Goal: Task Accomplishment & Management: Complete application form

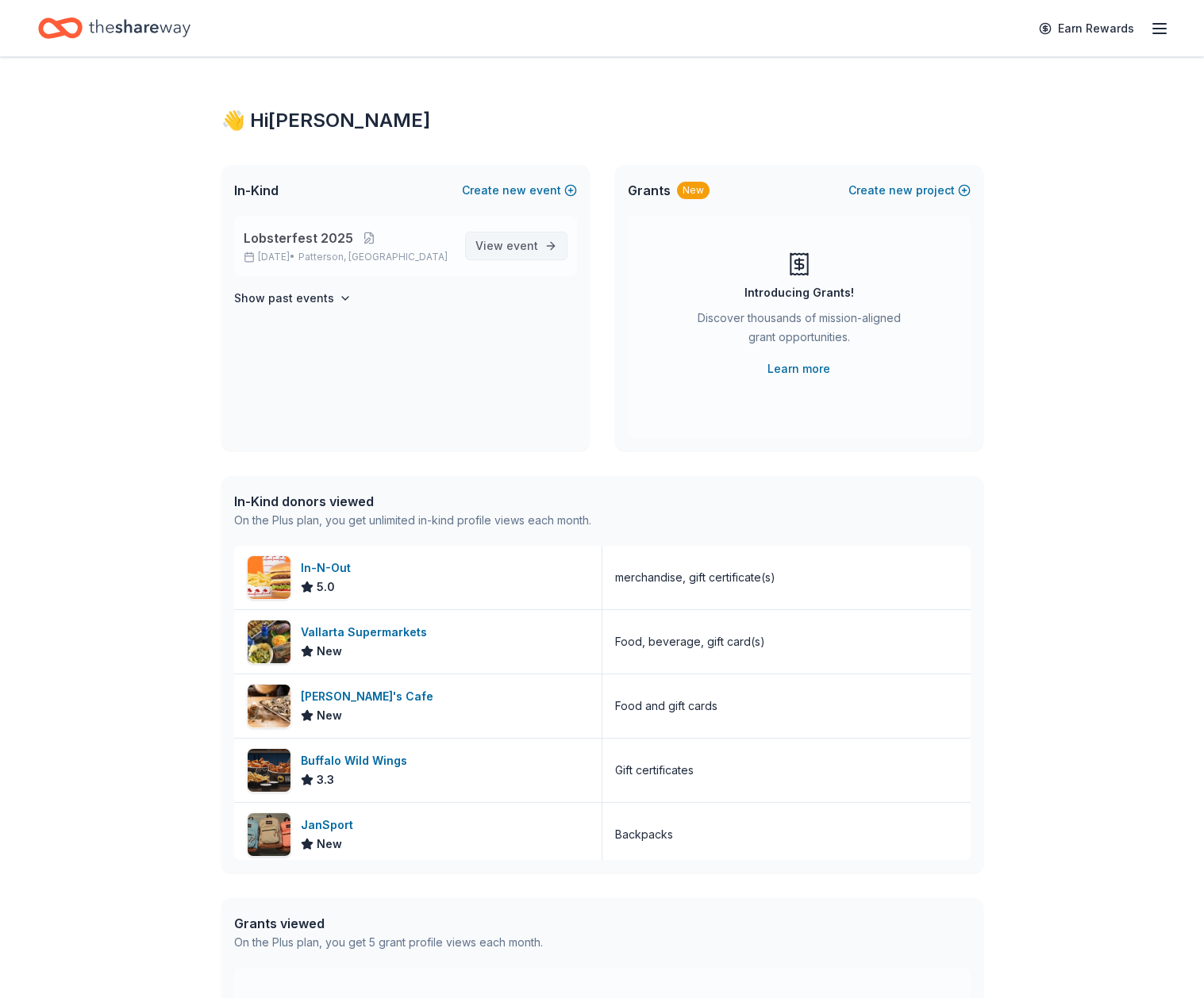
click at [514, 243] on span "event" at bounding box center [522, 246] width 32 height 14
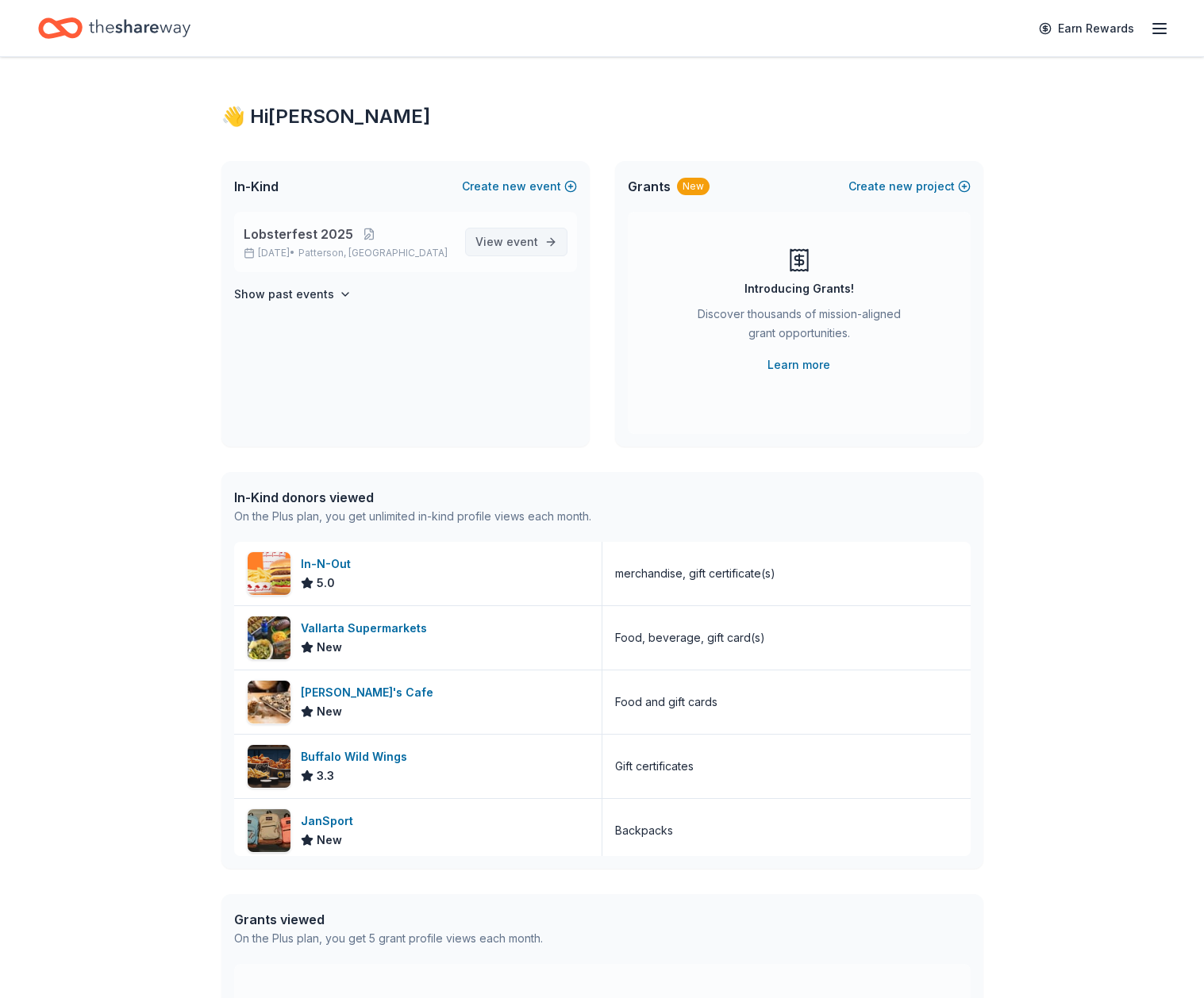
scroll to position [5, 0]
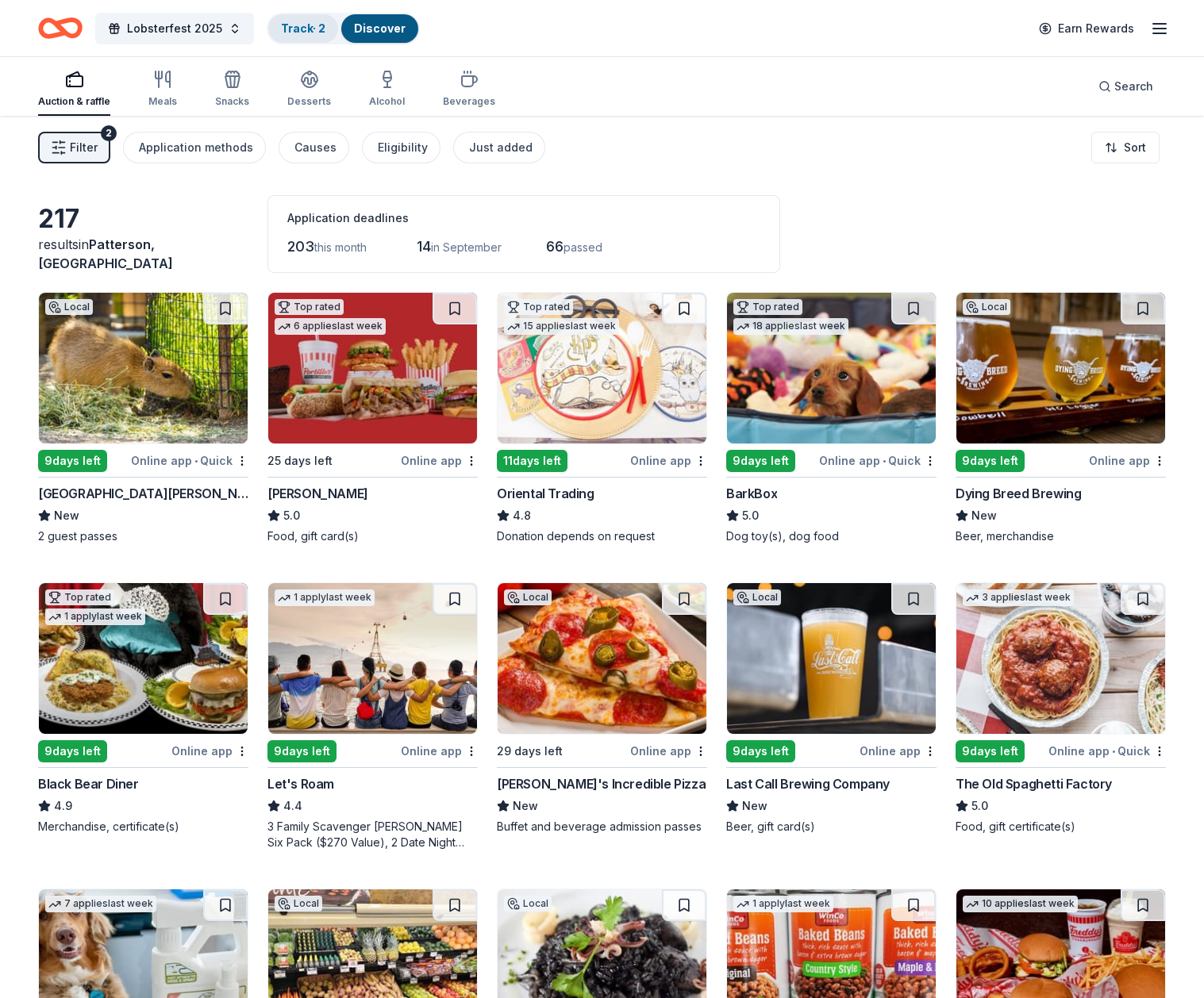
click at [307, 31] on link "Track · 2" at bounding box center [303, 28] width 45 height 14
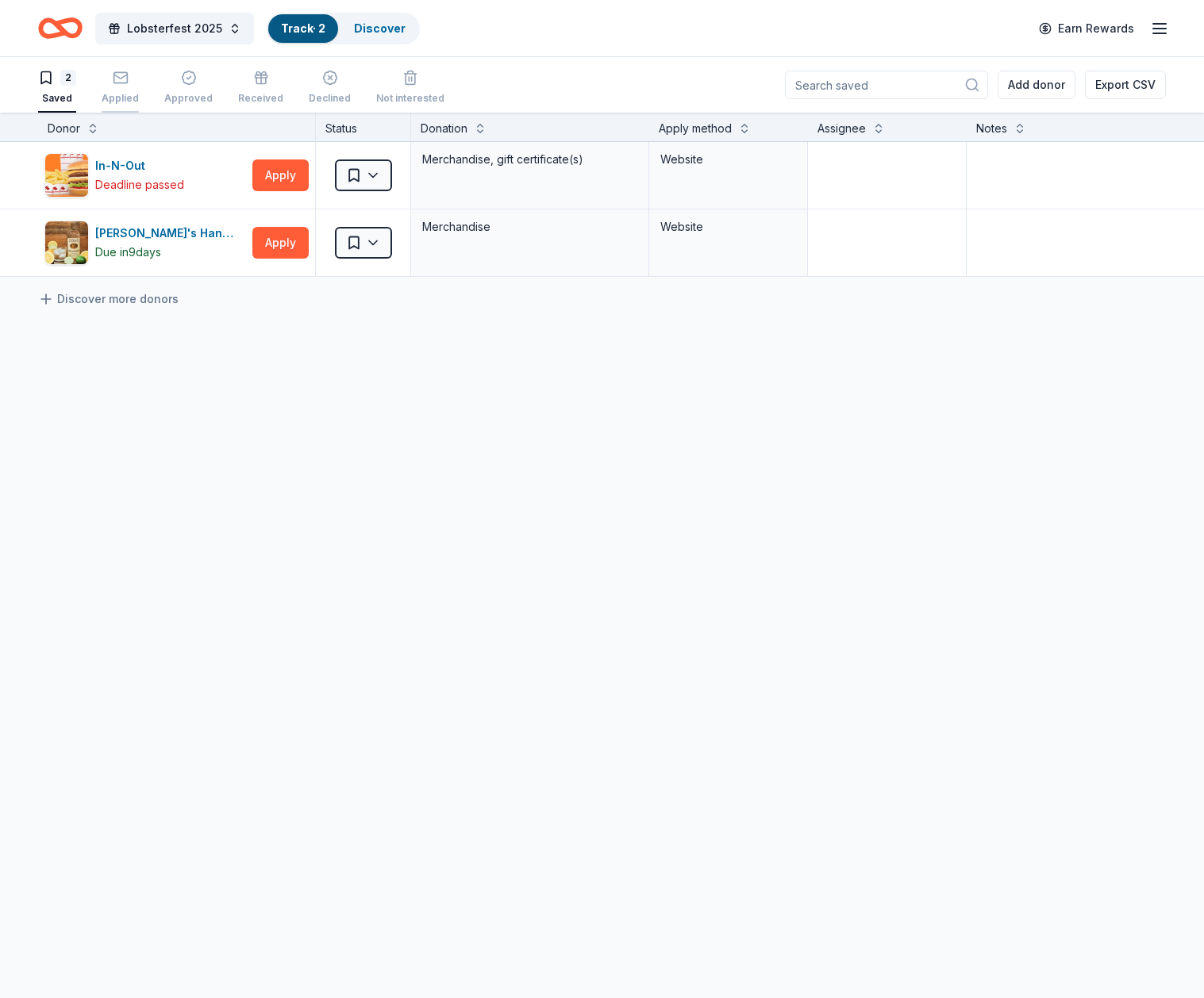
click at [121, 89] on div "Applied" at bounding box center [120, 87] width 37 height 35
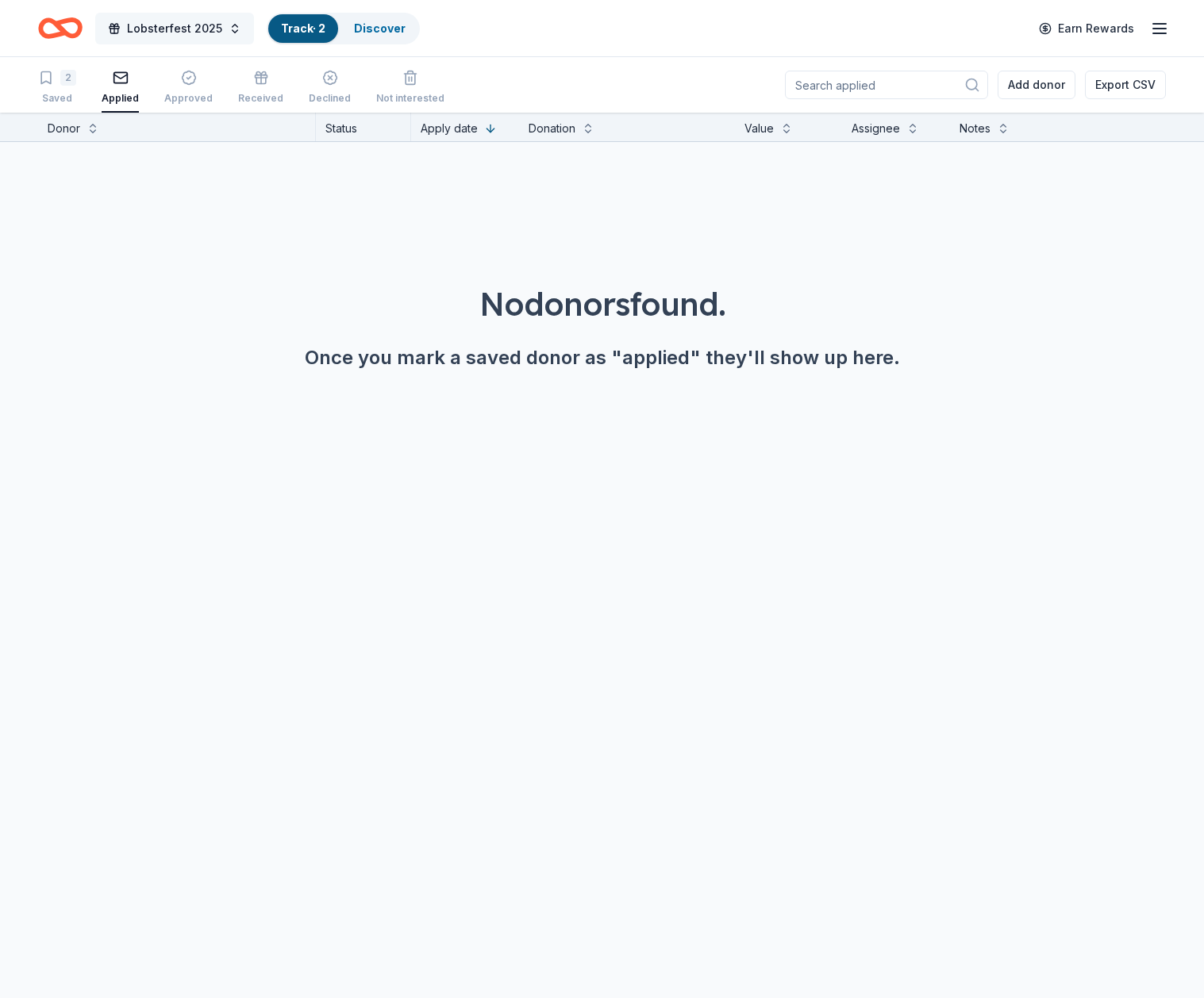
click at [163, 29] on span "Lobsterfest 2025" at bounding box center [175, 28] width 96 height 19
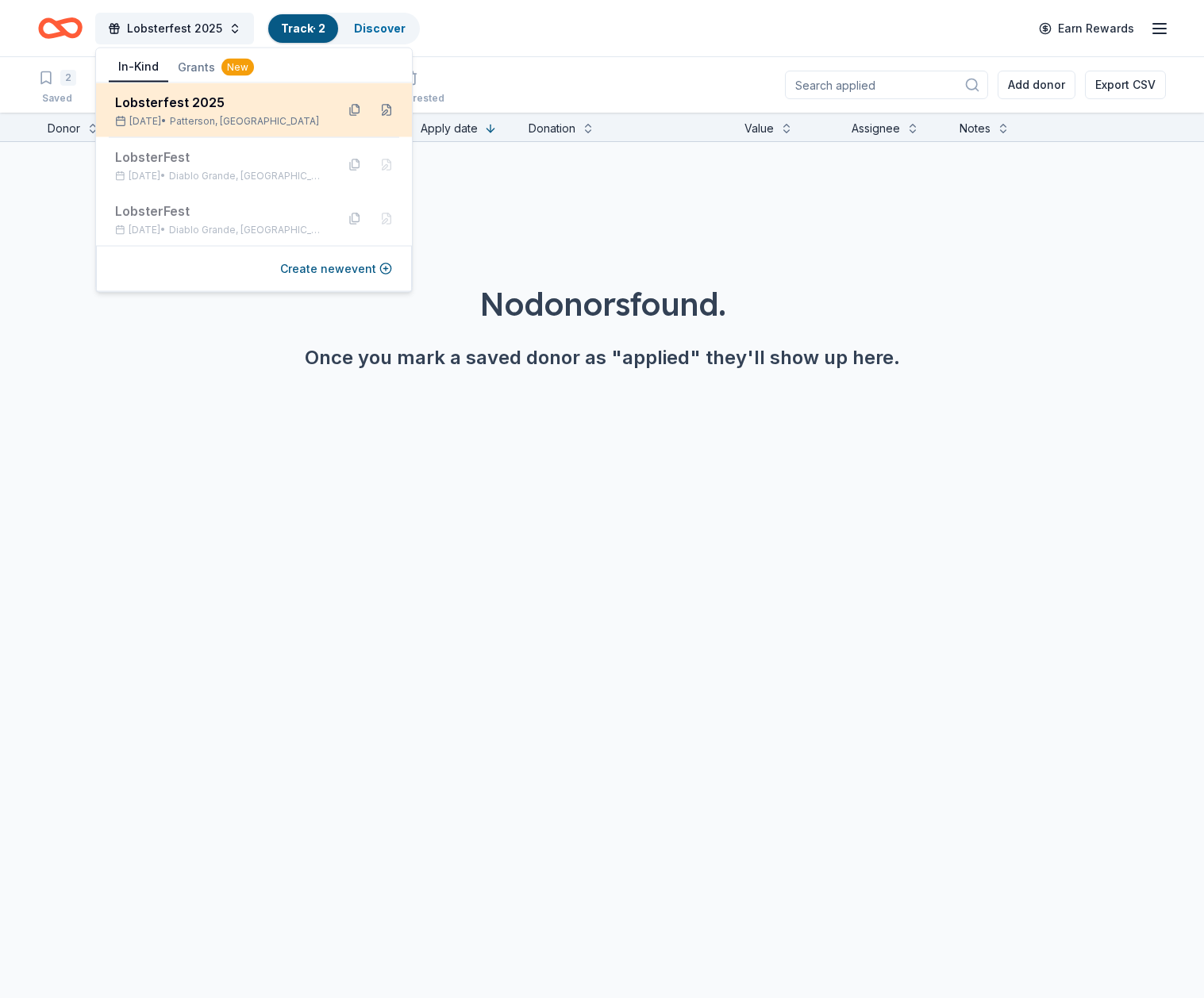
click at [157, 105] on div "Lobsterfest 2025" at bounding box center [218, 102] width 208 height 19
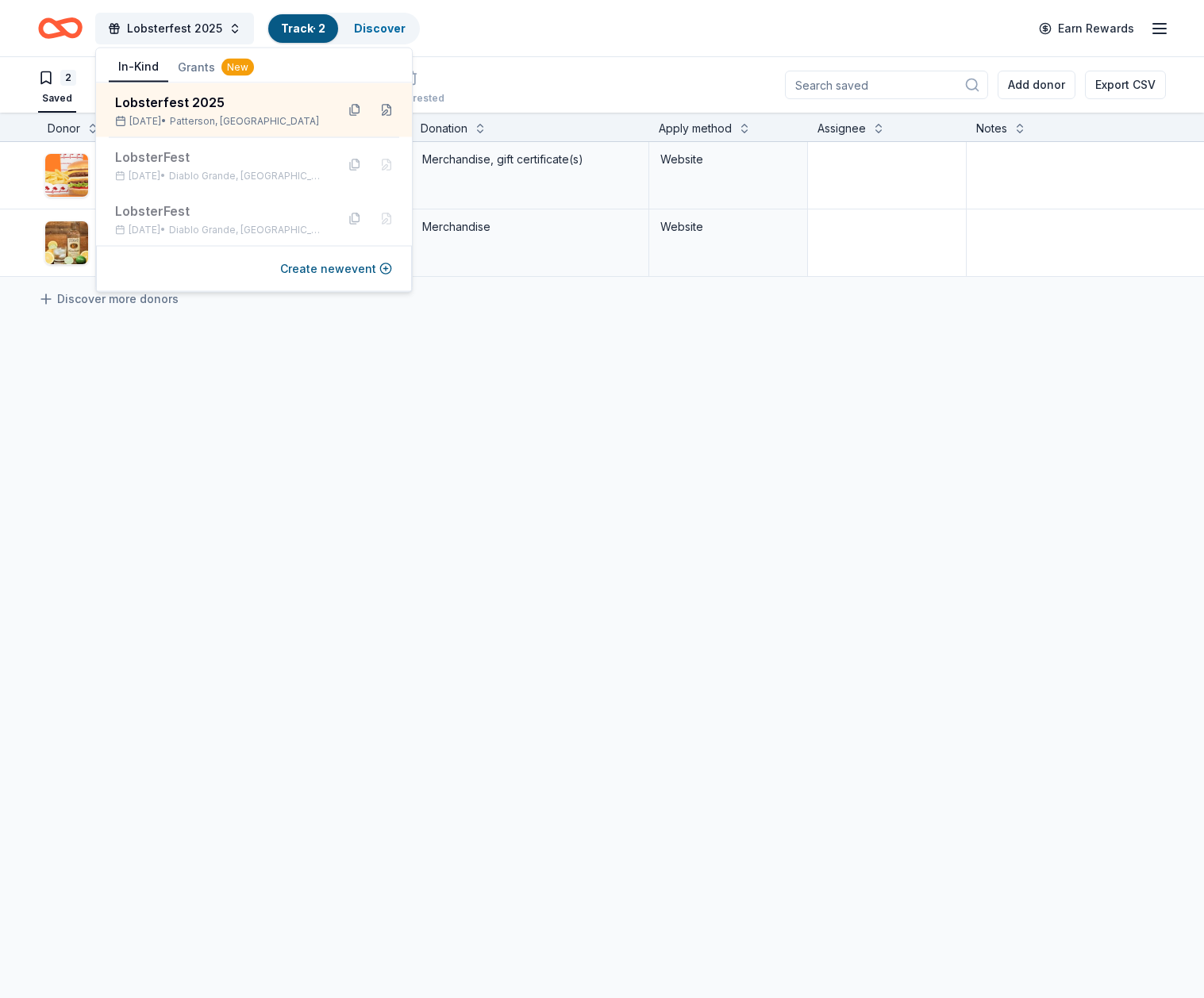
click at [344, 409] on div "In-N-Out Deadline passed Apply Saved Merchandise, gift certificate(s) Website […" at bounding box center [622, 358] width 1243 height 433
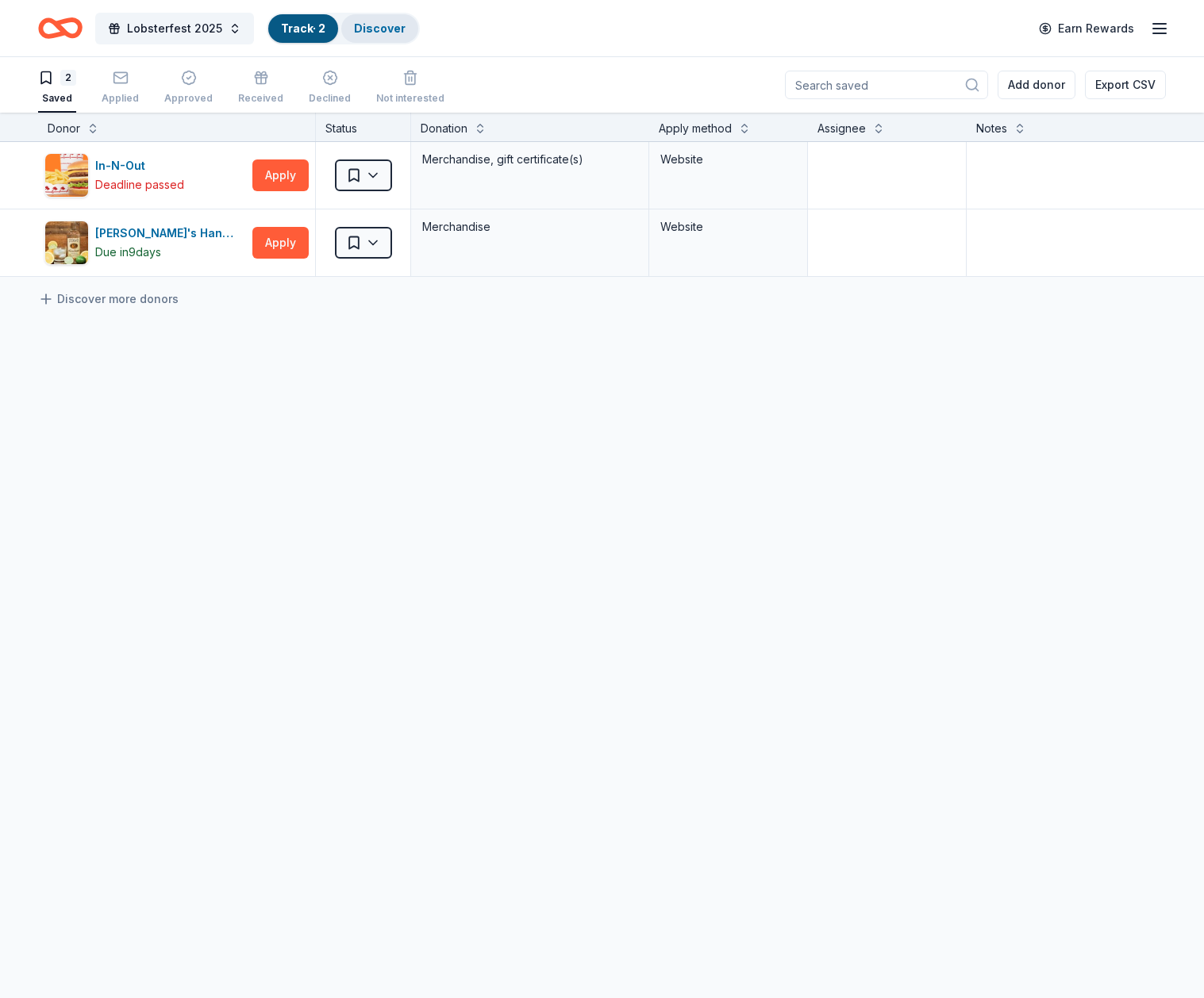
click at [376, 29] on link "Discover" at bounding box center [379, 28] width 52 height 14
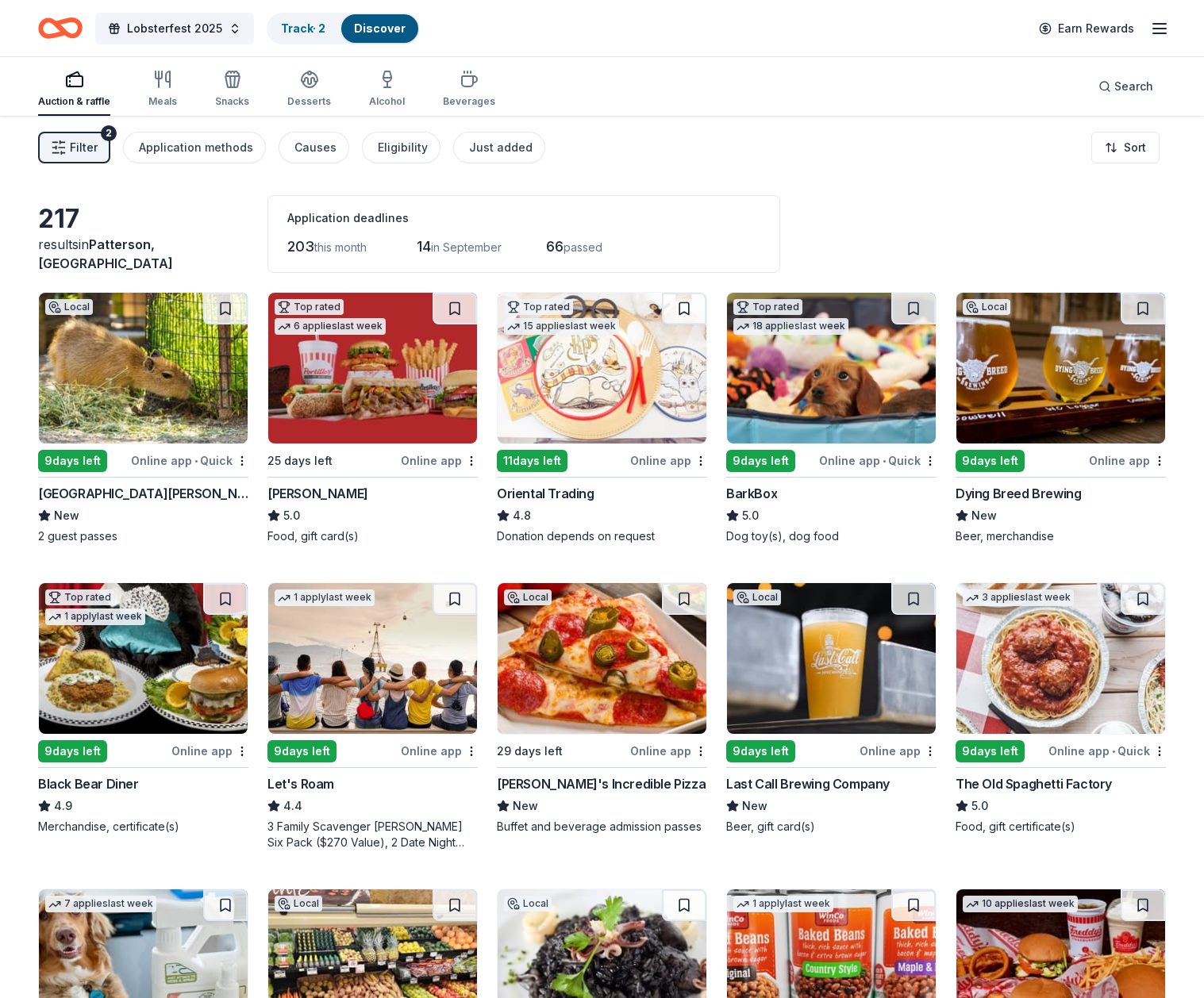
click at [853, 463] on div "Online app • Quick" at bounding box center [877, 460] width 117 height 20
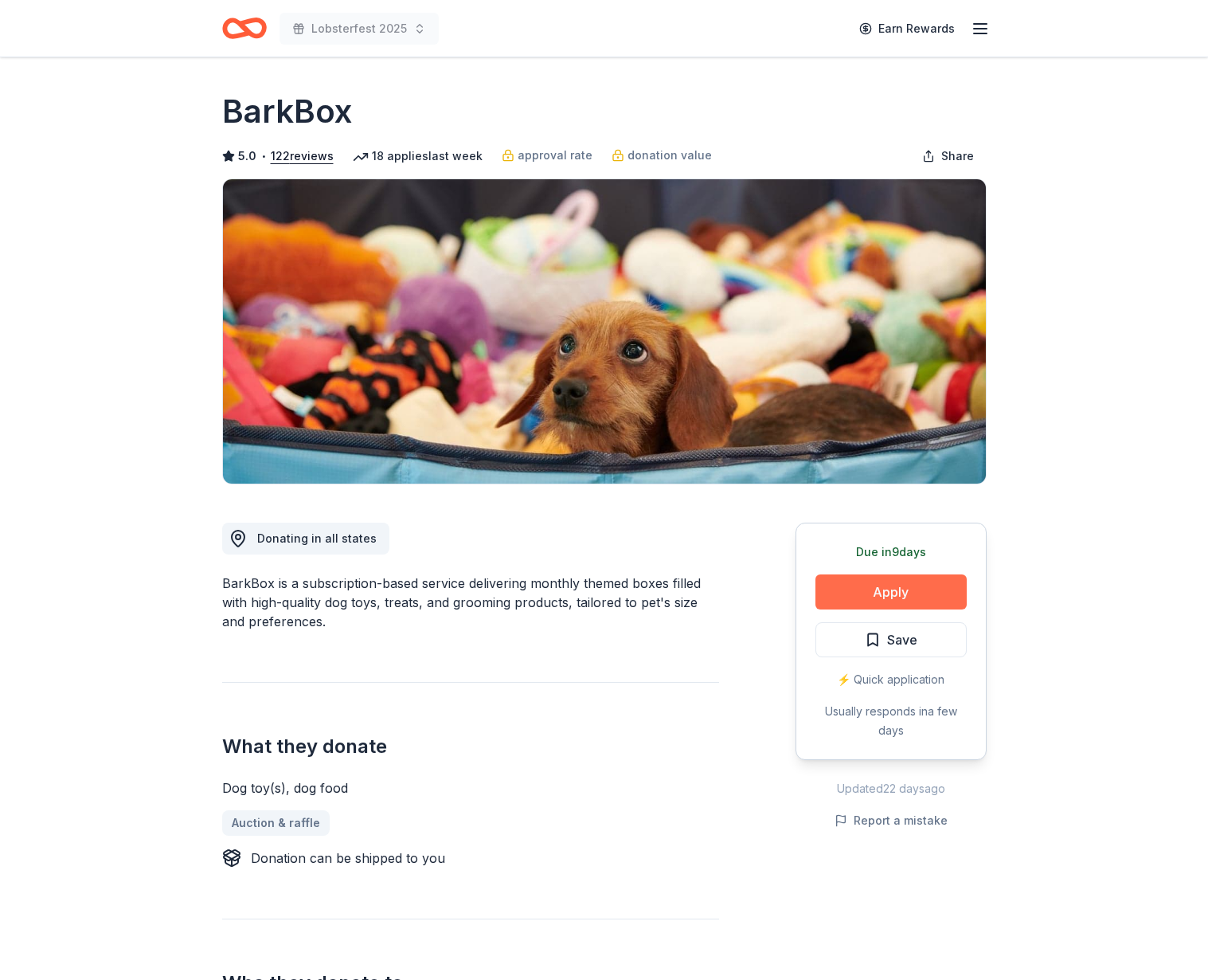
click at [873, 596] on button "Apply" at bounding box center [891, 592] width 152 height 35
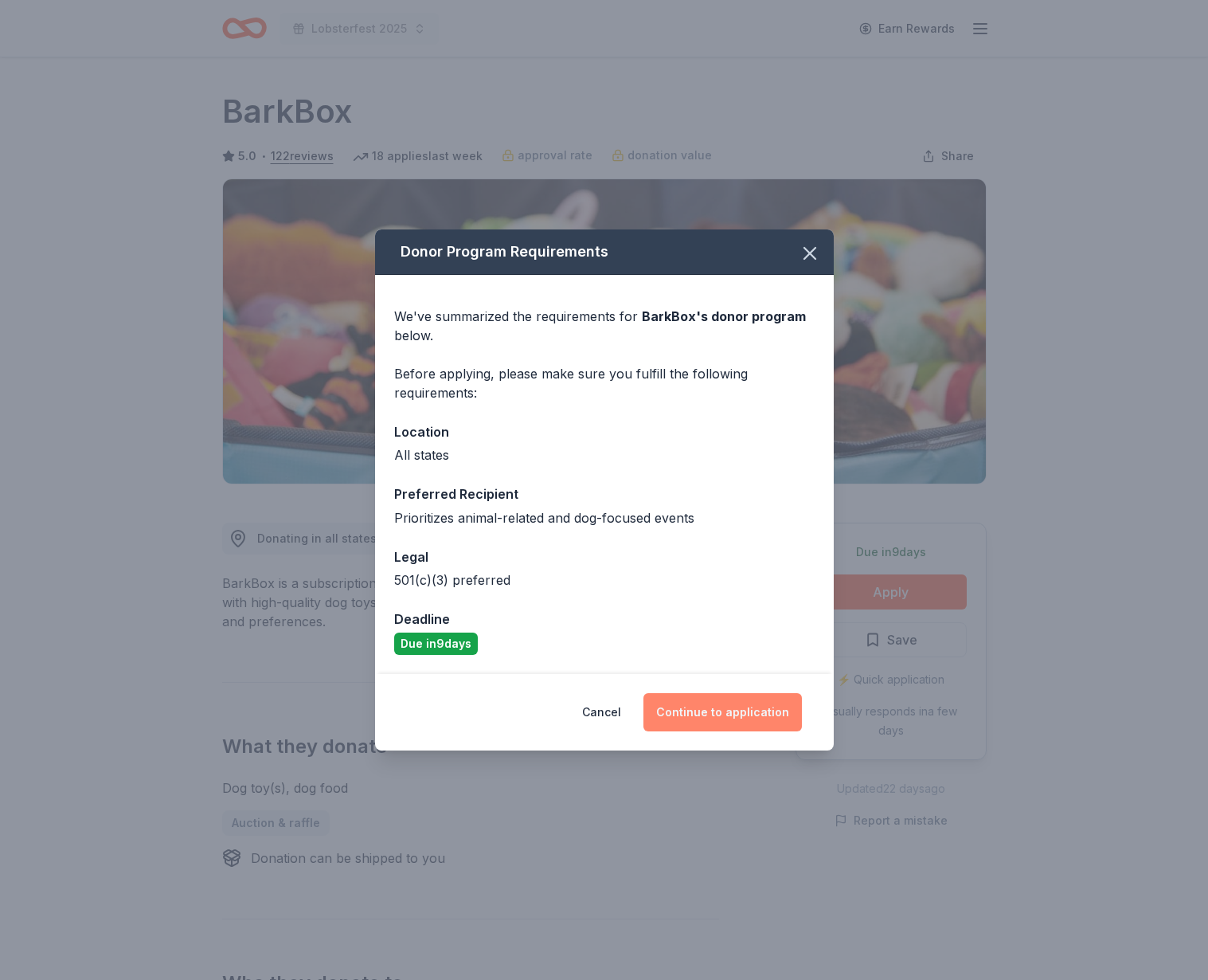
click at [751, 711] on button "Continue to application" at bounding box center [723, 712] width 159 height 38
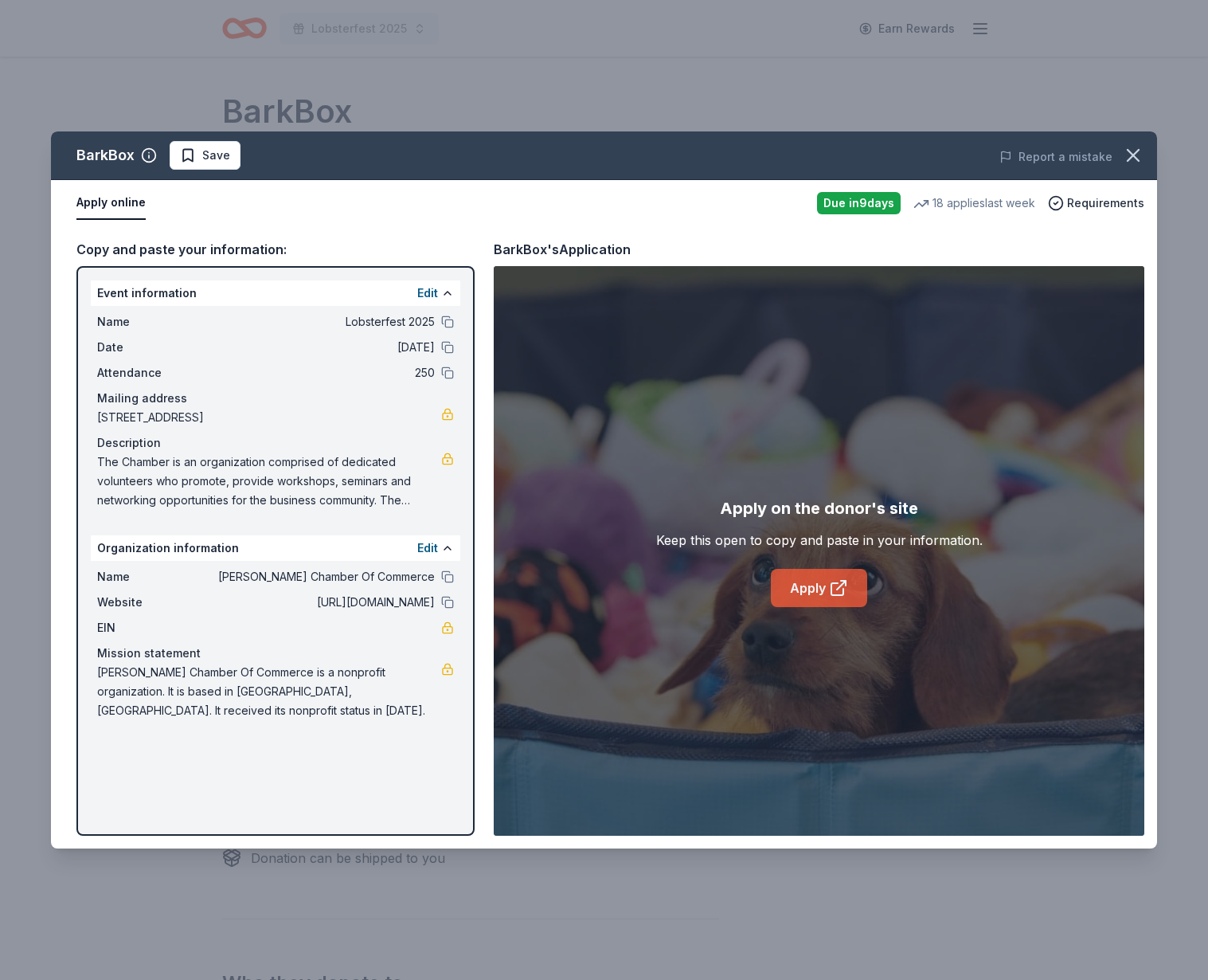
click at [801, 589] on link "Apply" at bounding box center [819, 588] width 97 height 38
click at [656, 116] on div "BarkBox Save Report a mistake Apply online Due in 9 days 18 applies last week R…" at bounding box center [604, 490] width 1208 height 980
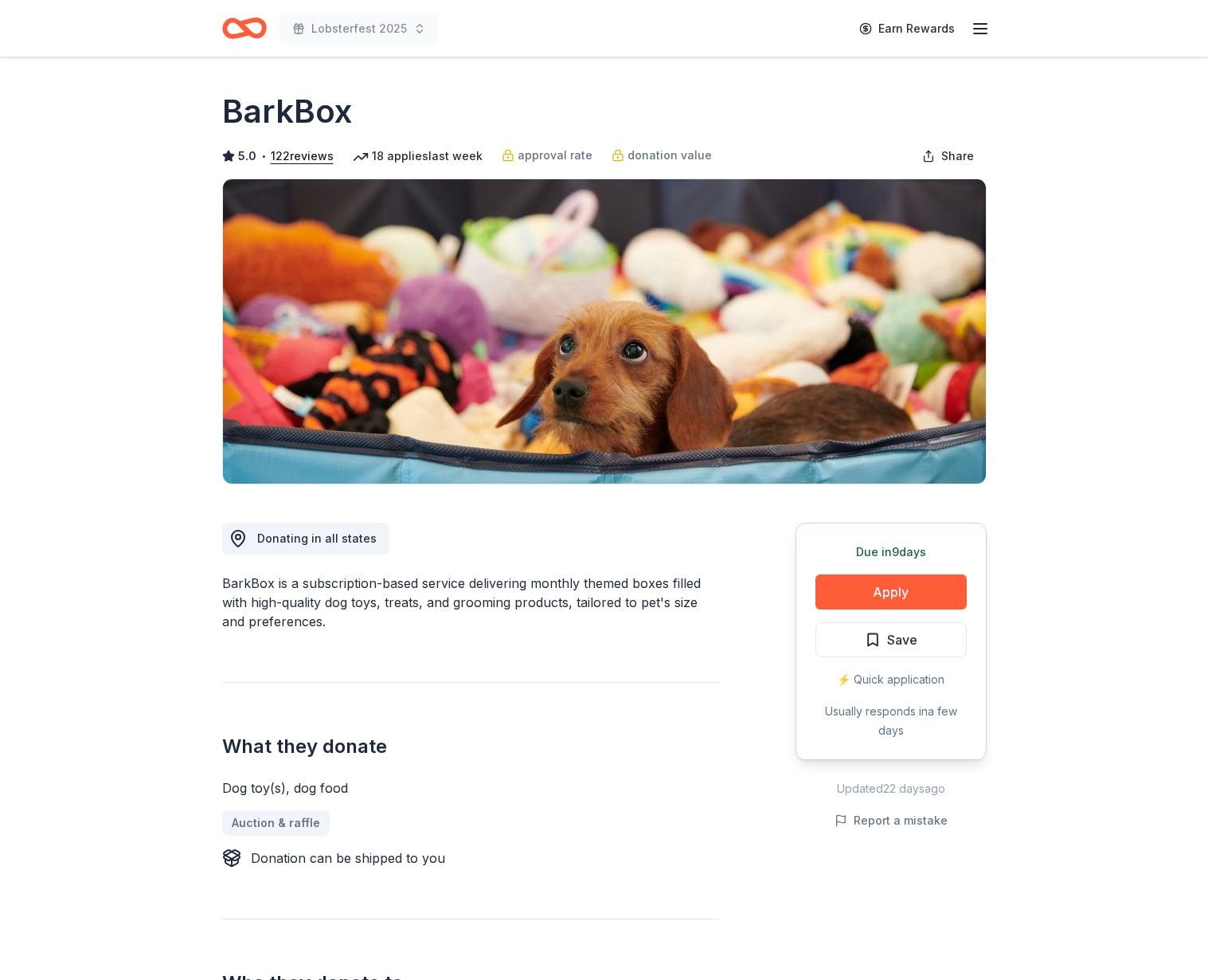
click at [242, 26] on icon "Home" at bounding box center [251, 27] width 25 height 16
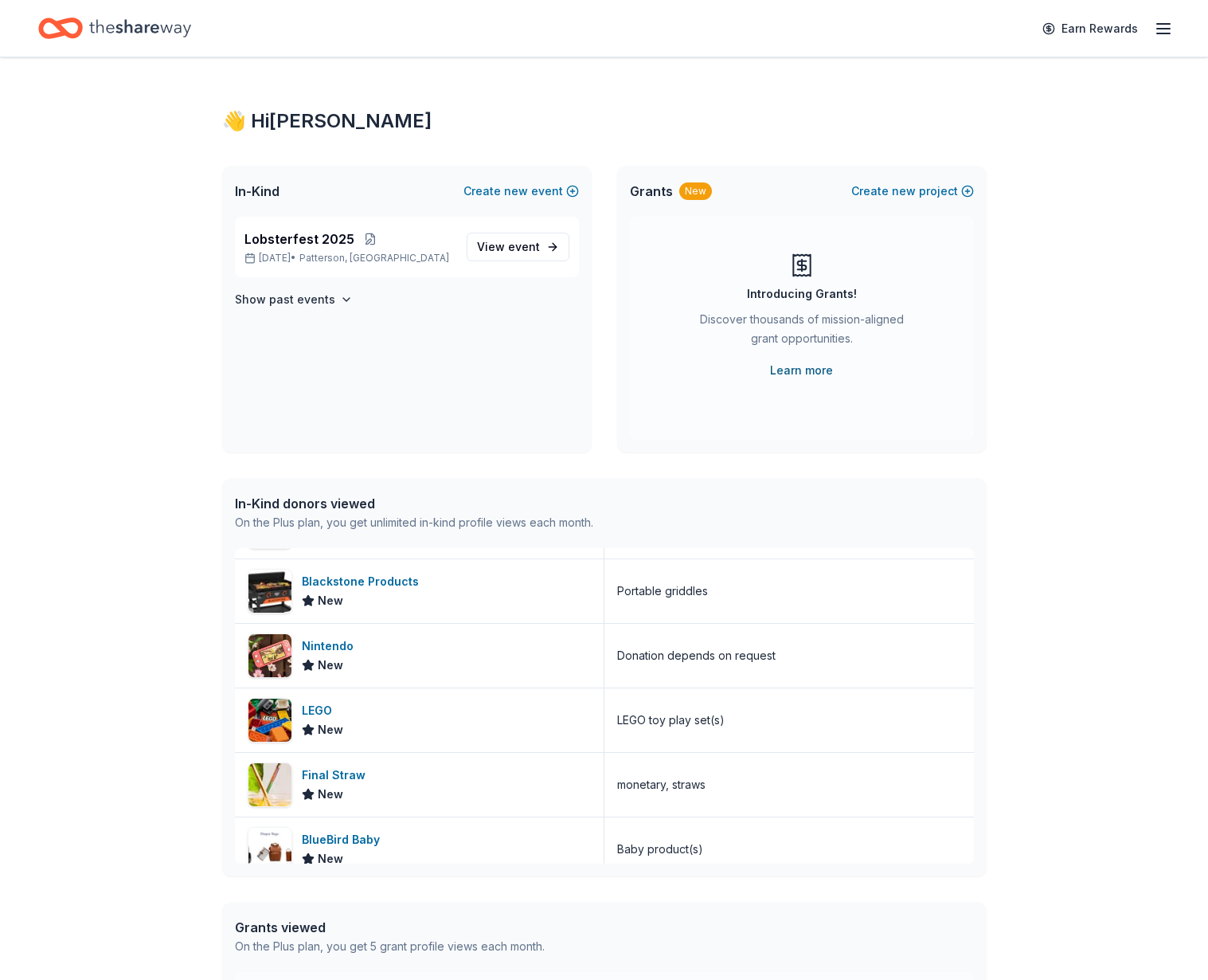
click at [796, 377] on link "Learn more" at bounding box center [802, 370] width 63 height 19
